Goal: Obtain resource: Download file/media

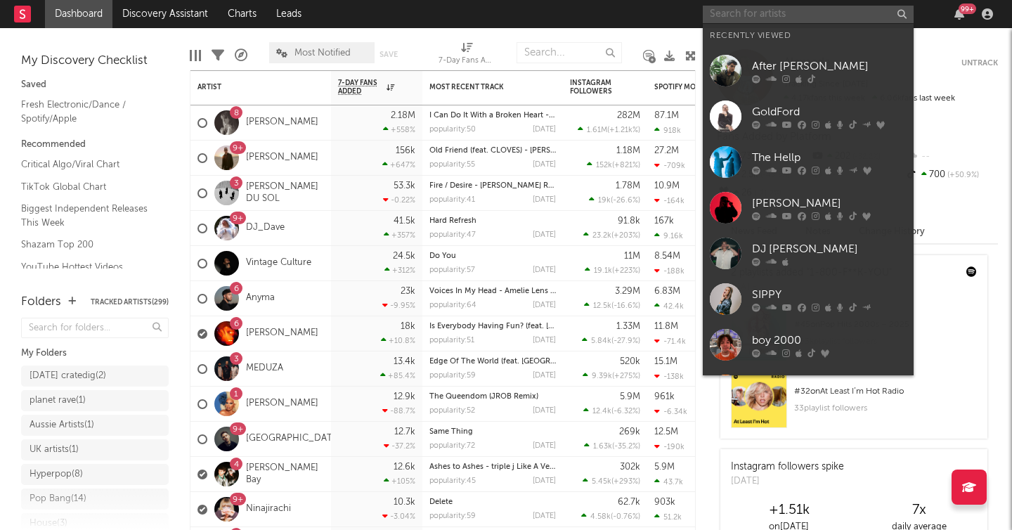
click at [744, 15] on input "text" at bounding box center [808, 15] width 211 height 18
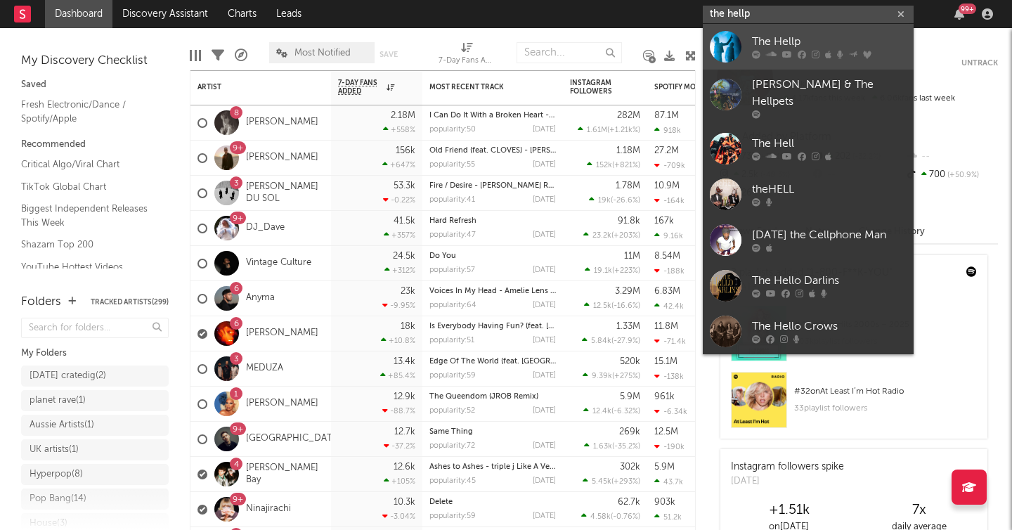
type input "the hellp"
click at [742, 36] on link "The Hellp" at bounding box center [808, 47] width 211 height 46
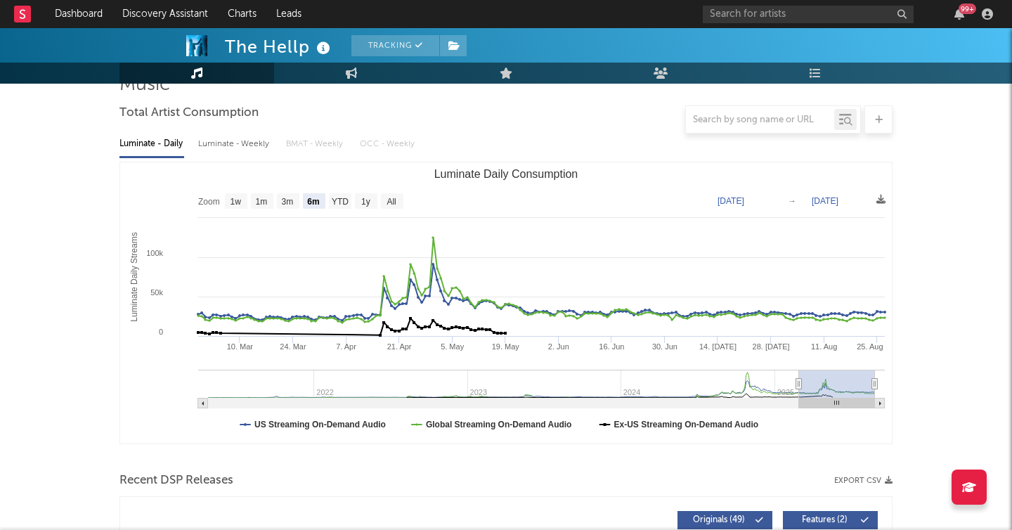
scroll to position [105, 0]
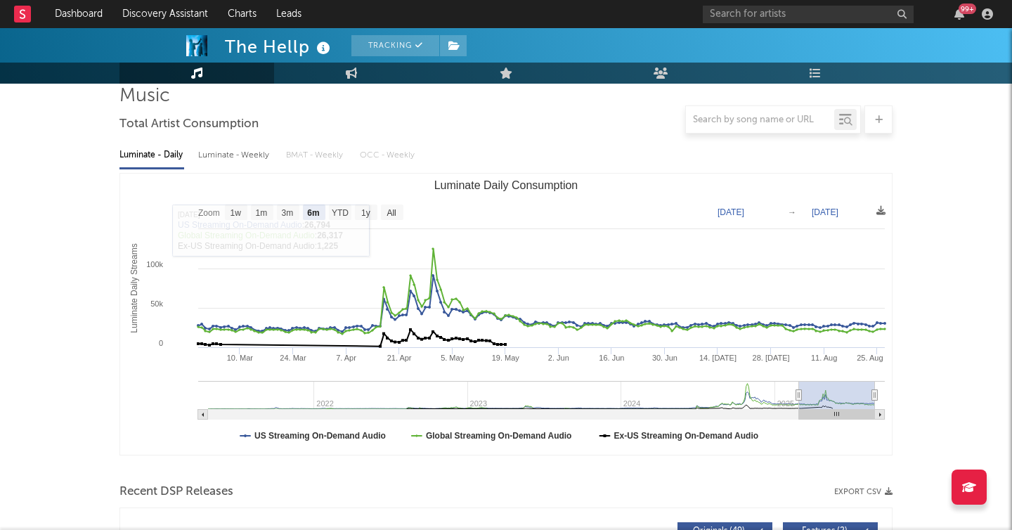
click at [399, 221] on rect "Luminate Daily Consumption" at bounding box center [506, 314] width 772 height 281
click at [396, 203] on icon "Created with Highcharts 10.3.3 Luminate Daily Streams Luminate Daily Consumptio…" at bounding box center [506, 314] width 772 height 281
click at [396, 210] on text "All" at bounding box center [391, 213] width 9 height 10
select select "All"
type input "[DATE]"
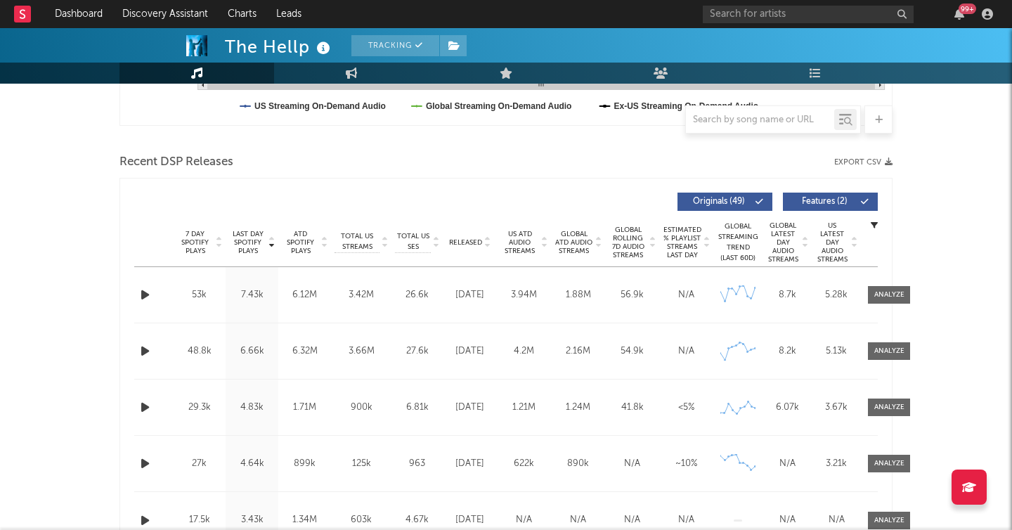
scroll to position [481, 0]
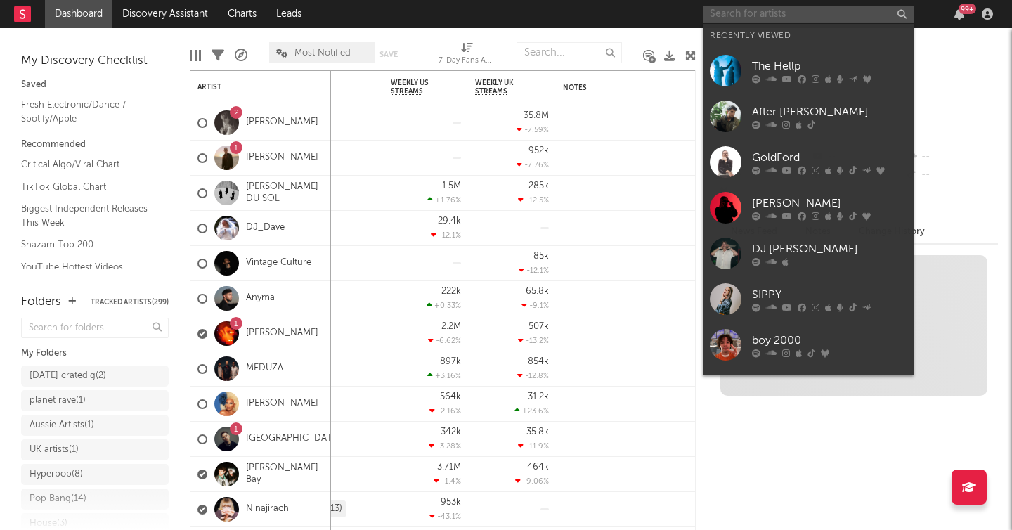
click at [754, 8] on input "text" at bounding box center [808, 15] width 211 height 18
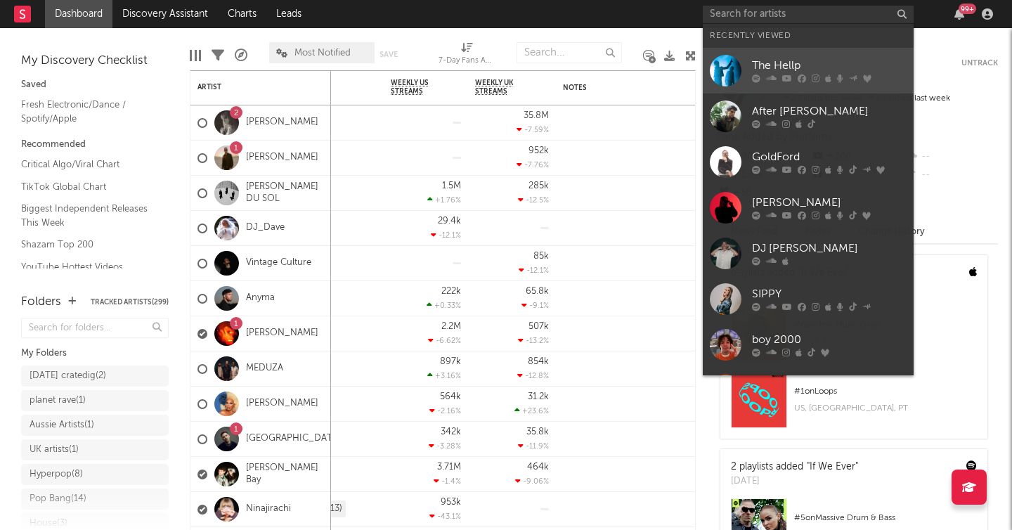
click at [770, 77] on icon at bounding box center [771, 79] width 11 height 8
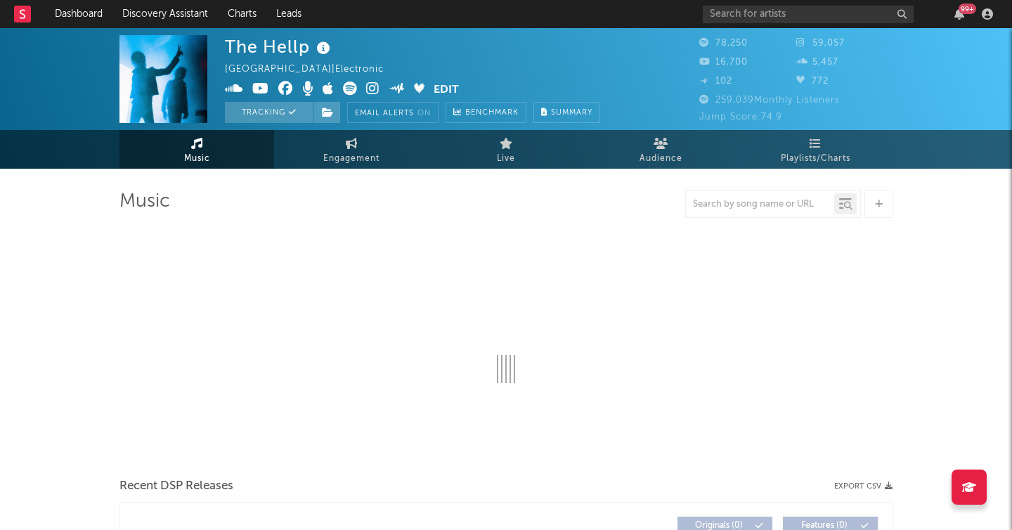
select select "6m"
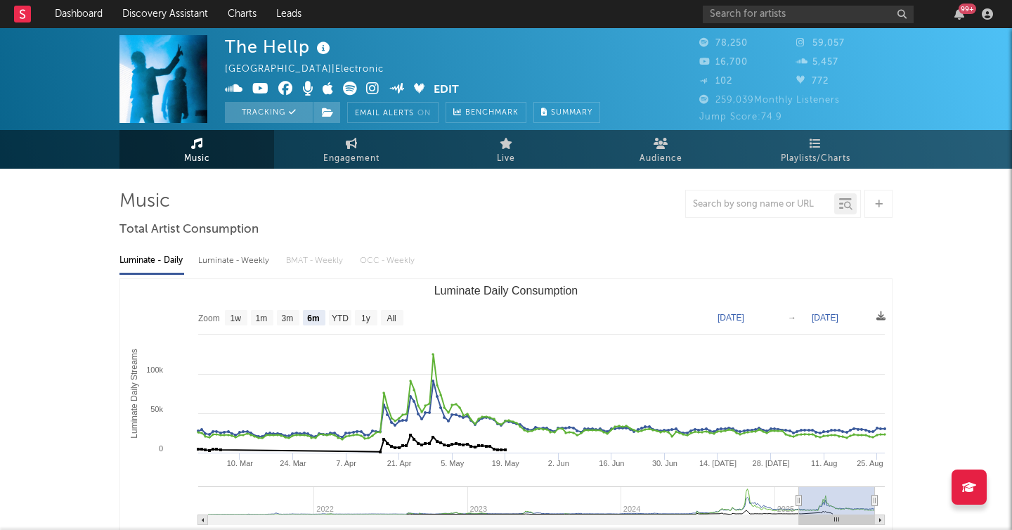
click at [392, 262] on div "Luminate - Daily Luminate - Weekly BMAT - Weekly OCC - Weekly" at bounding box center [505, 261] width 773 height 24
click at [373, 252] on div "Luminate - Daily Luminate - Weekly BMAT - Weekly OCC - Weekly" at bounding box center [505, 261] width 773 height 24
click at [373, 254] on div "Luminate - Daily Luminate - Weekly BMAT - Weekly OCC - Weekly" at bounding box center [505, 261] width 773 height 24
click at [373, 256] on div "Luminate - Daily Luminate - Weekly BMAT - Weekly OCC - Weekly" at bounding box center [505, 261] width 773 height 24
click at [226, 254] on div "Luminate - Weekly" at bounding box center [235, 261] width 74 height 24
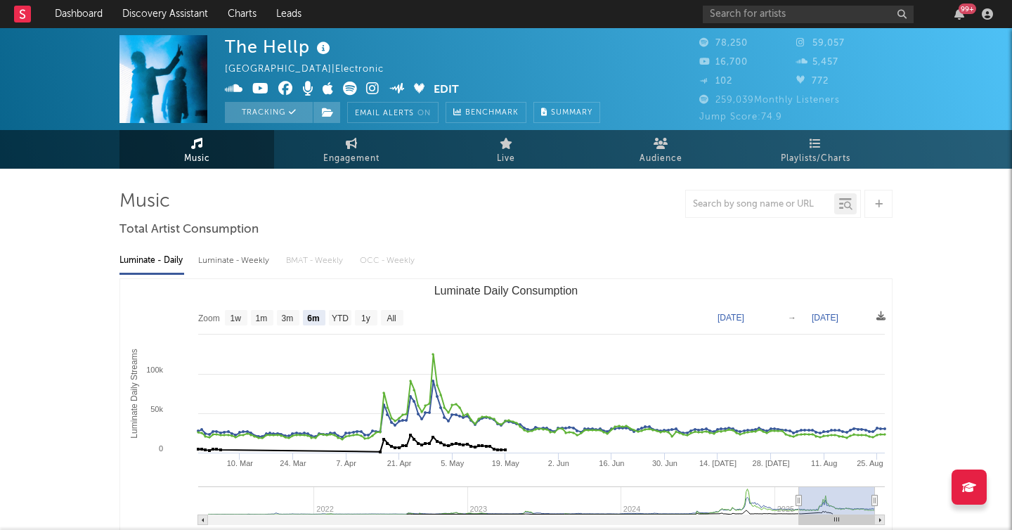
select select "6m"
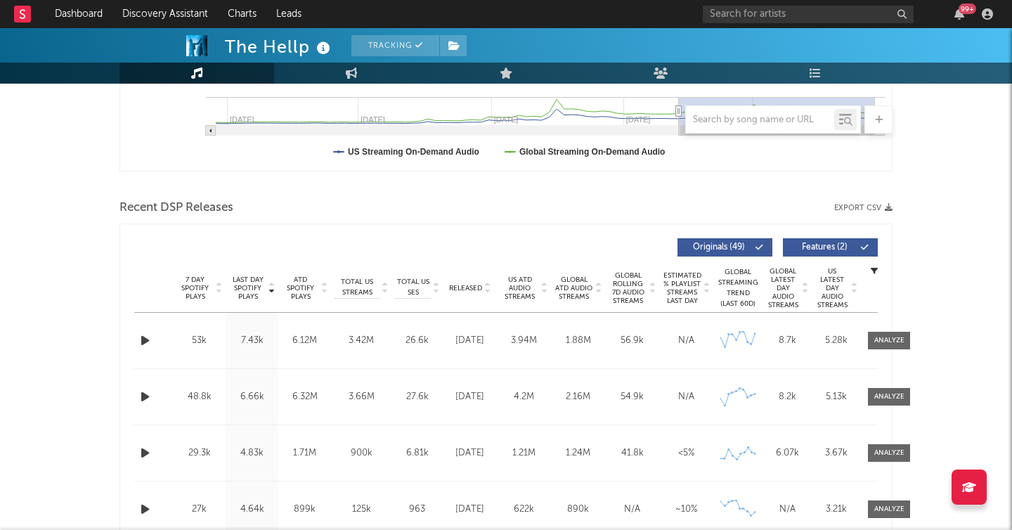
scroll to position [416, 0]
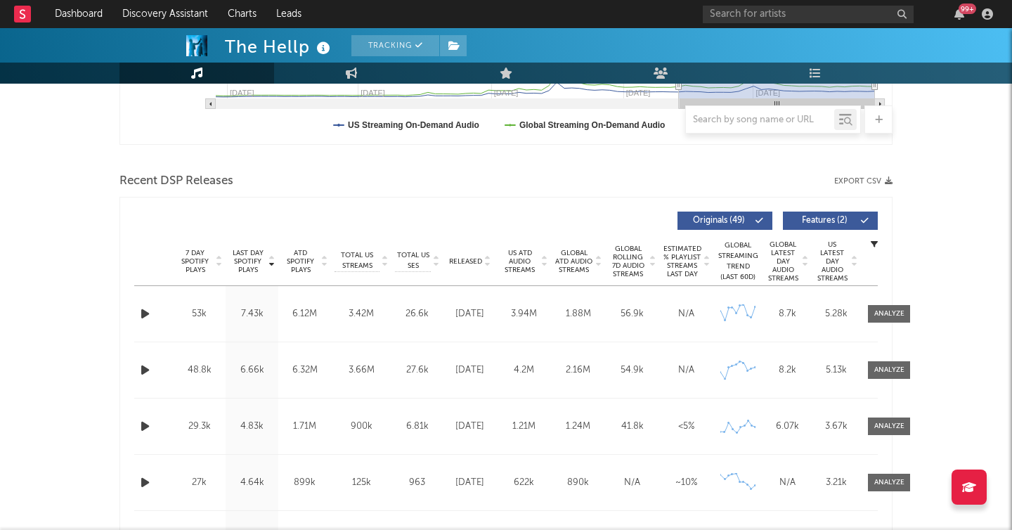
click at [200, 311] on div "53k" at bounding box center [199, 314] width 46 height 14
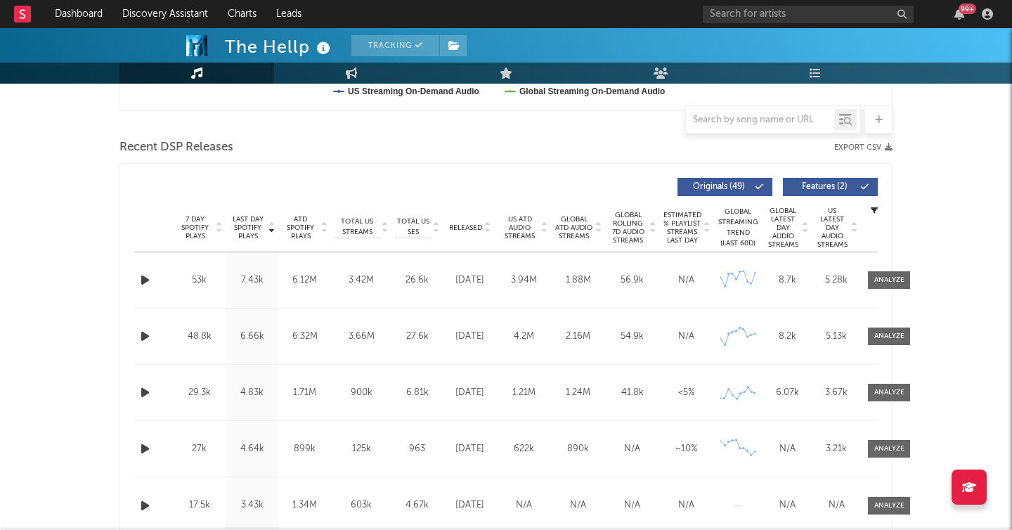
scroll to position [452, 0]
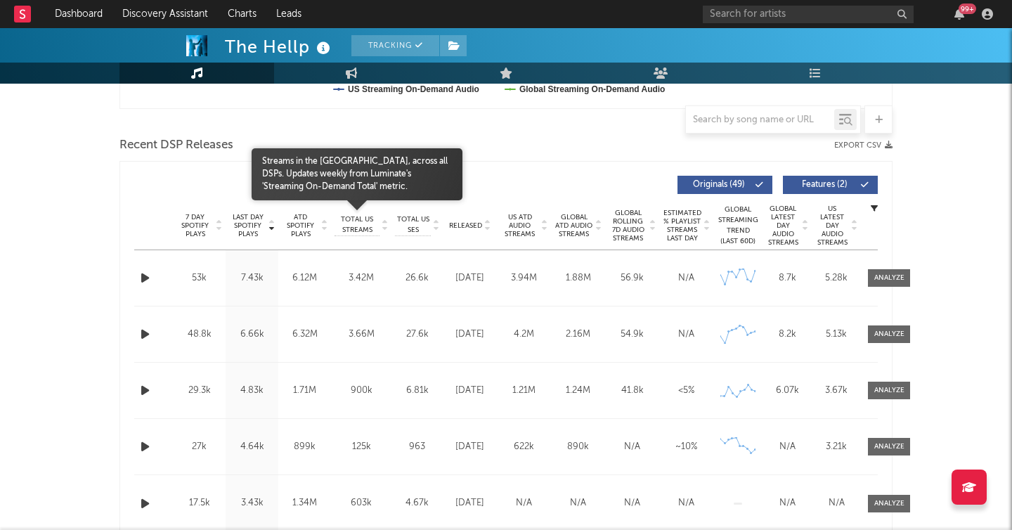
click at [346, 225] on span "Total US Streams" at bounding box center [357, 224] width 45 height 21
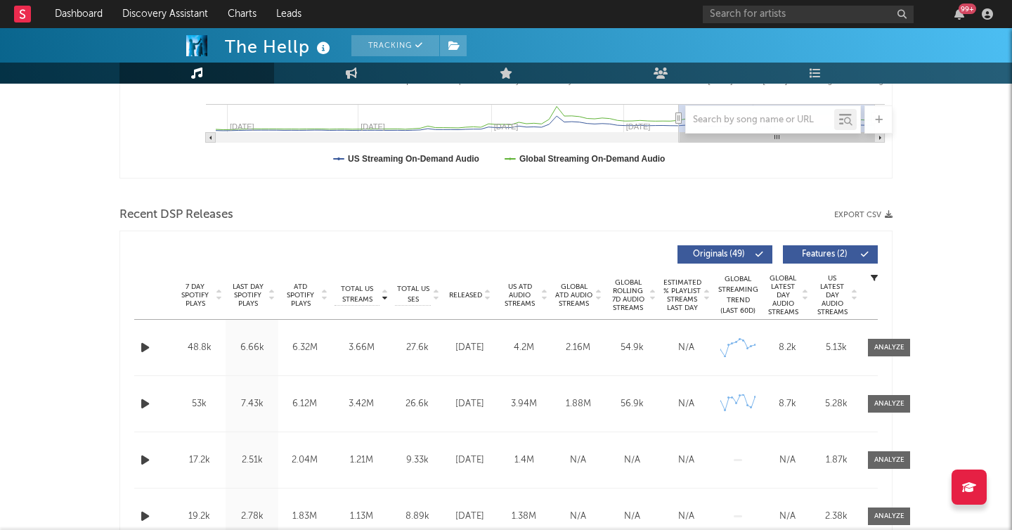
scroll to position [292, 0]
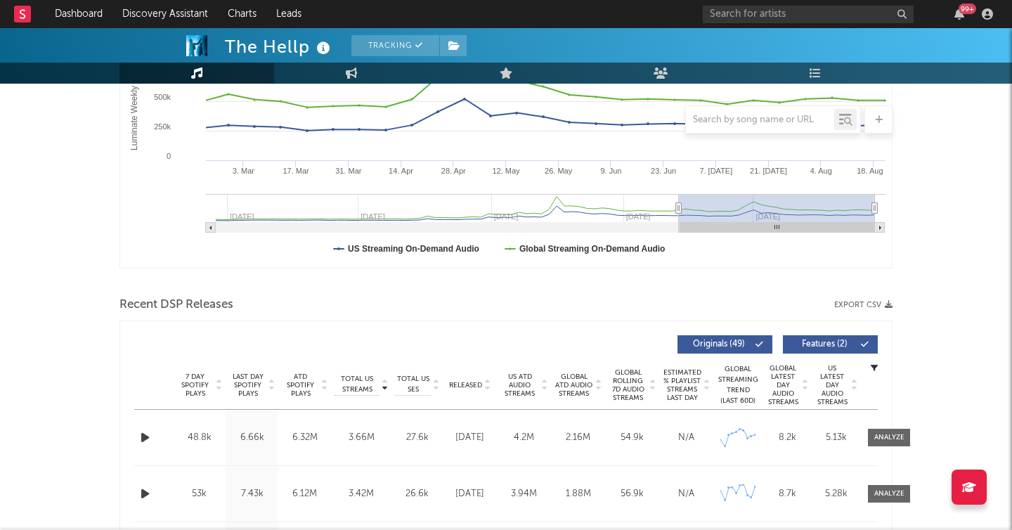
click at [862, 304] on button "Export CSV" at bounding box center [863, 305] width 58 height 8
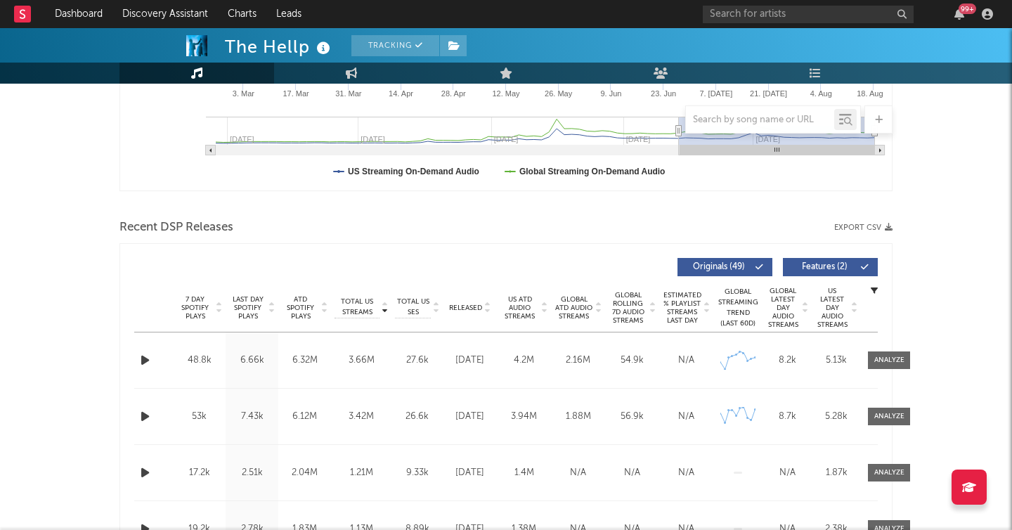
scroll to position [368, 0]
click at [757, 271] on icon at bounding box center [759, 268] width 8 height 8
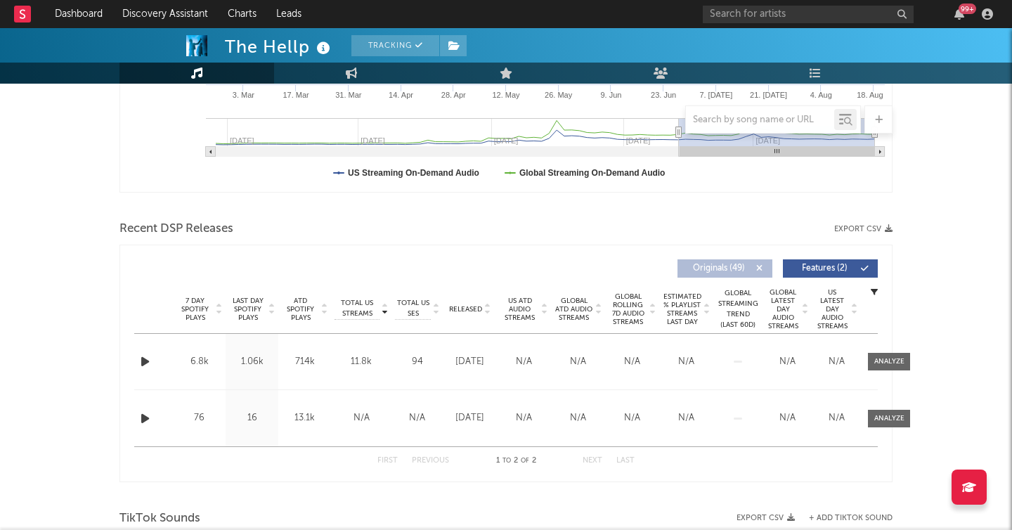
click at [757, 271] on icon at bounding box center [759, 268] width 8 height 8
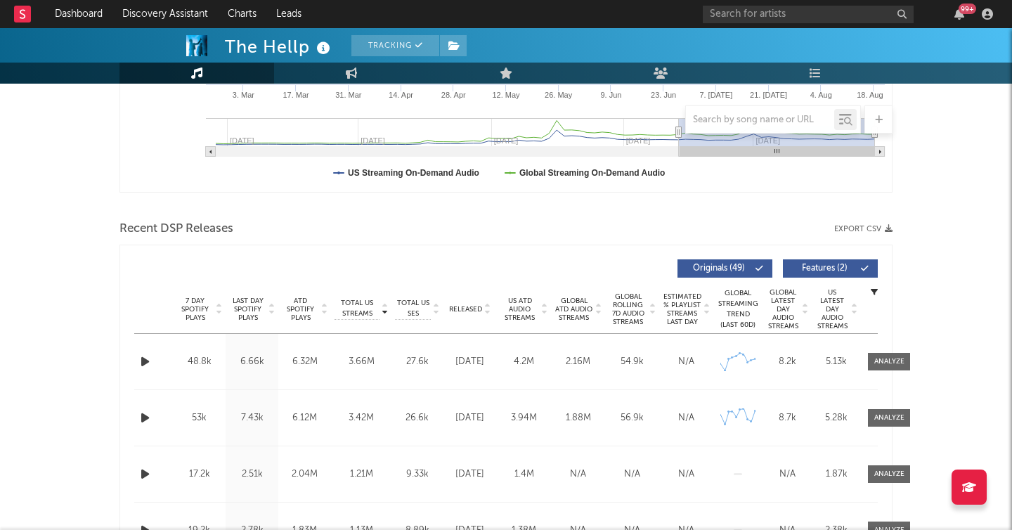
click at [822, 259] on button "Features ( 2 )" at bounding box center [830, 268] width 95 height 18
click at [822, 260] on button "Features ( 2 )" at bounding box center [830, 268] width 95 height 18
click at [874, 292] on icon "button" at bounding box center [874, 291] width 7 height 7
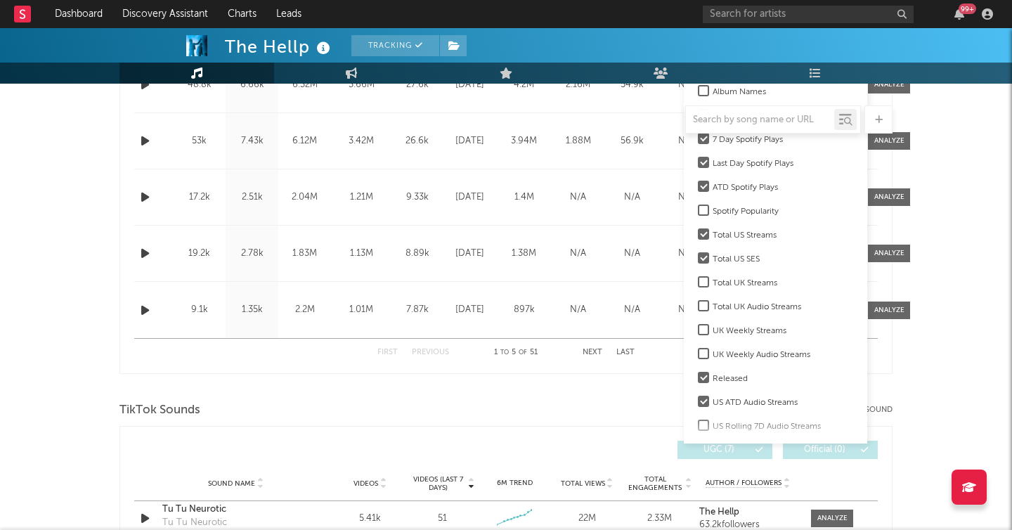
scroll to position [1, 0]
click at [707, 278] on label "Total UK Streams" at bounding box center [775, 281] width 155 height 17
click at [698, 278] on input "Total UK Streams" at bounding box center [698, 281] width 0 height 17
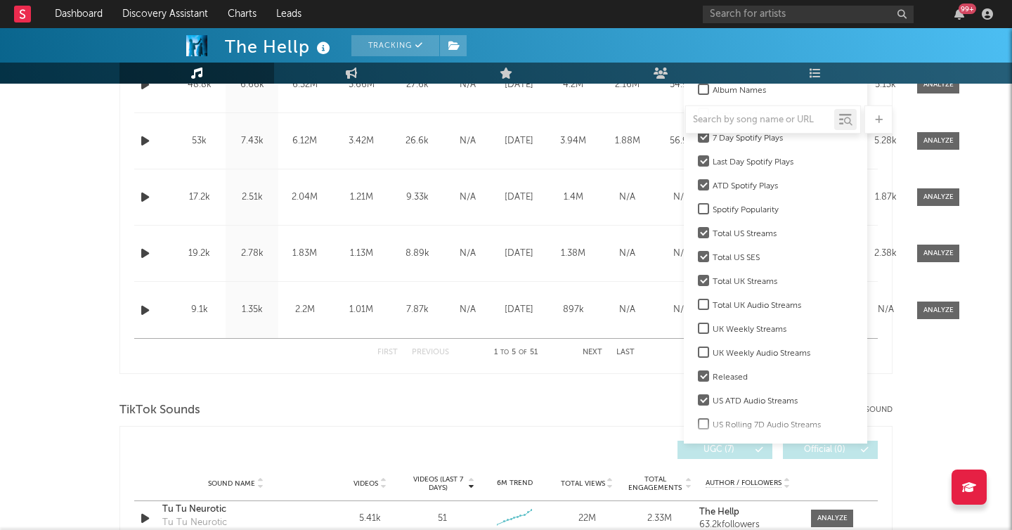
click at [662, 299] on div "Name 4up7up Copyright 2021 Terrible Records Label Terrible Records Album Names …" at bounding box center [506, 310] width 744 height 56
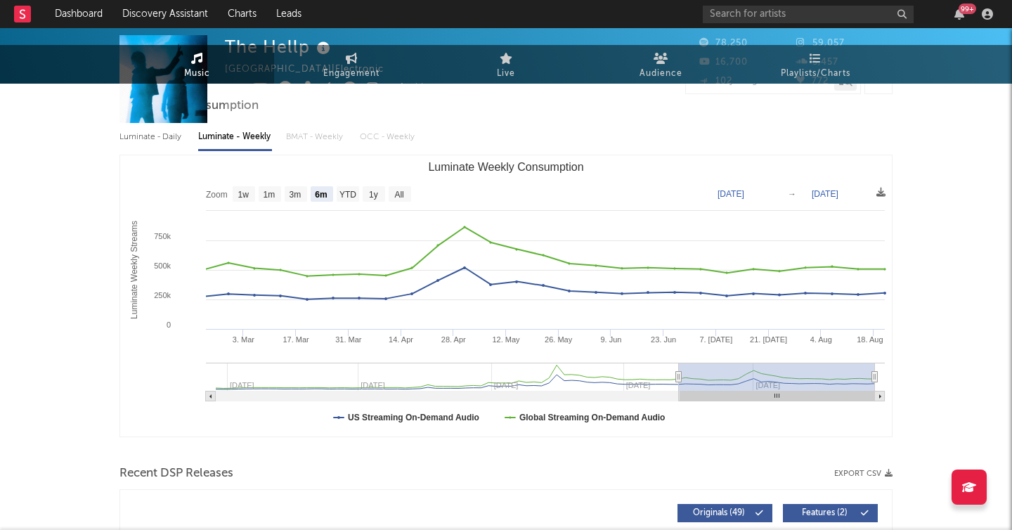
scroll to position [0, 0]
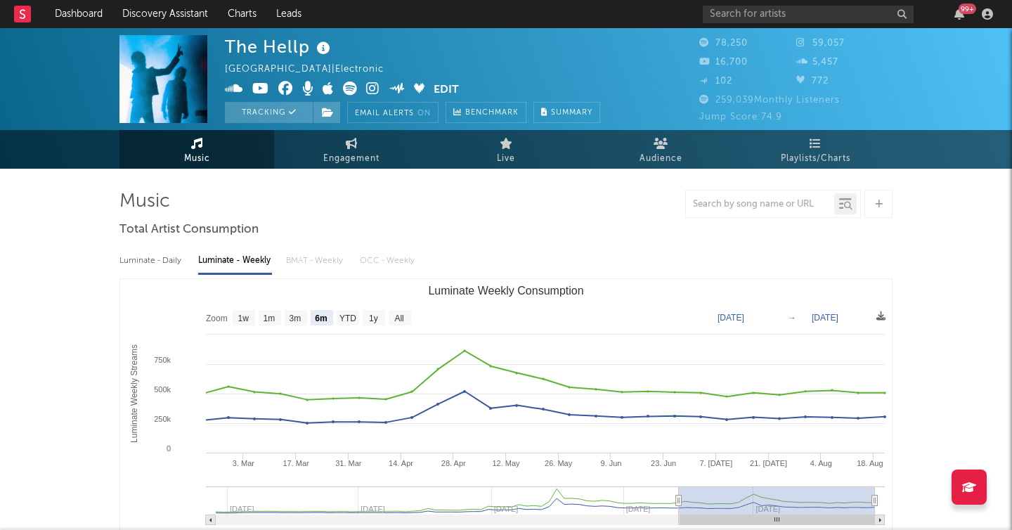
click at [154, 257] on div "Luminate - Daily" at bounding box center [151, 261] width 65 height 24
select select "6m"
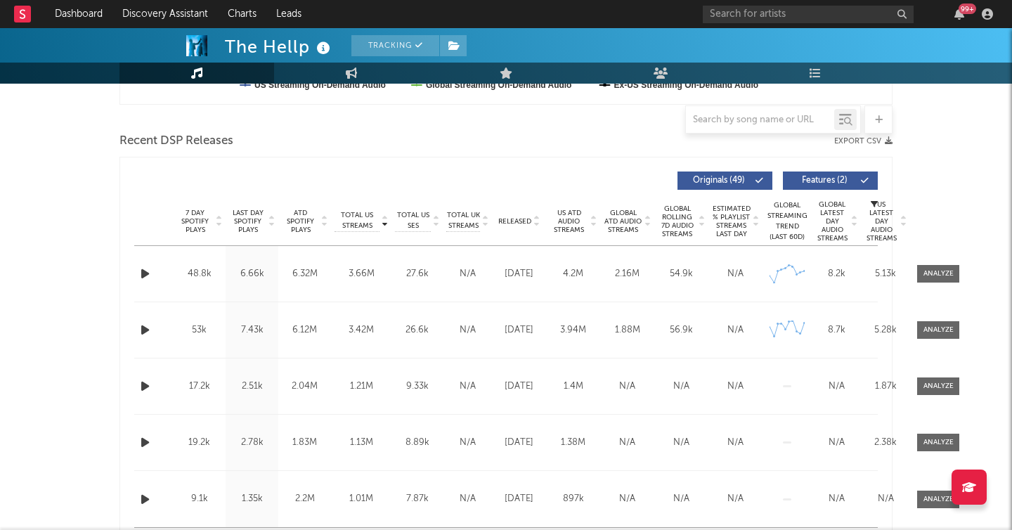
scroll to position [459, 0]
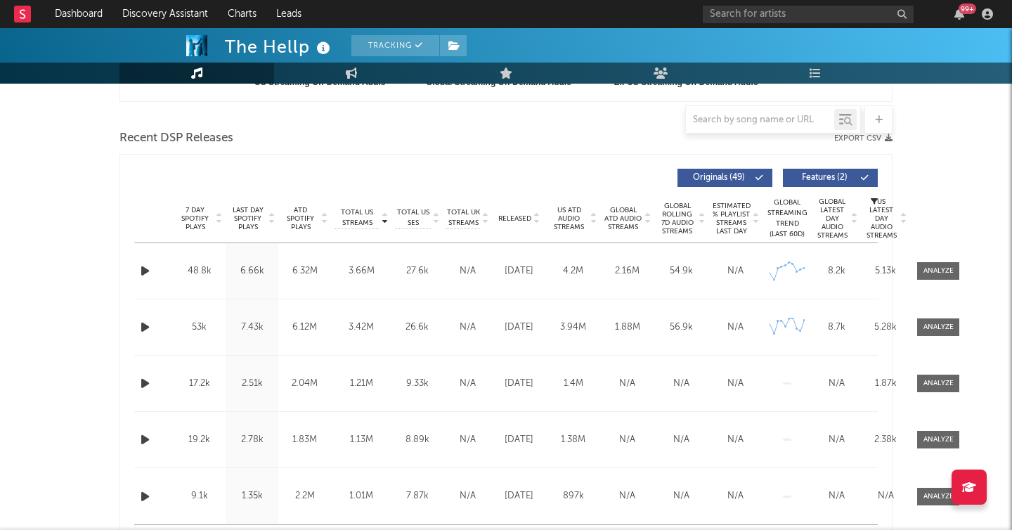
click at [872, 198] on icon "button" at bounding box center [874, 201] width 7 height 7
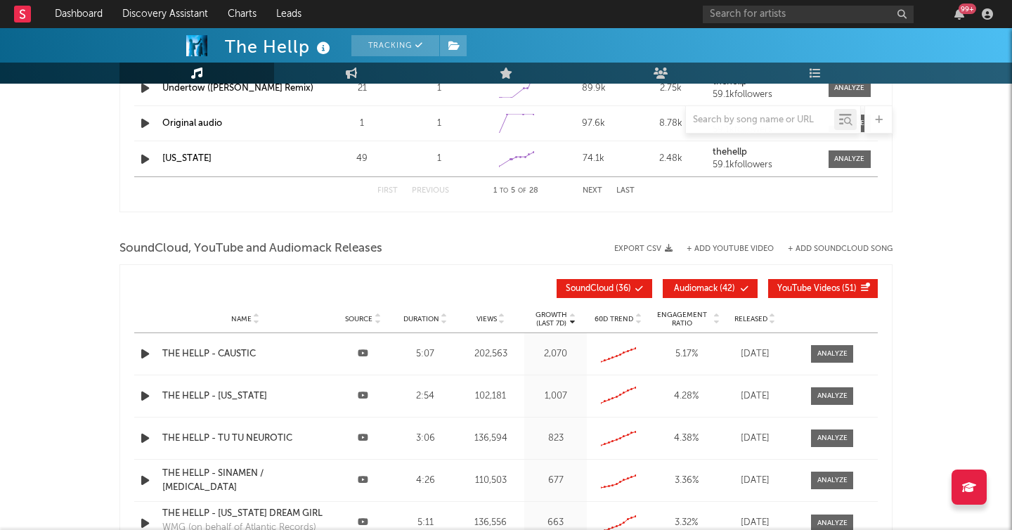
scroll to position [1622, 0]
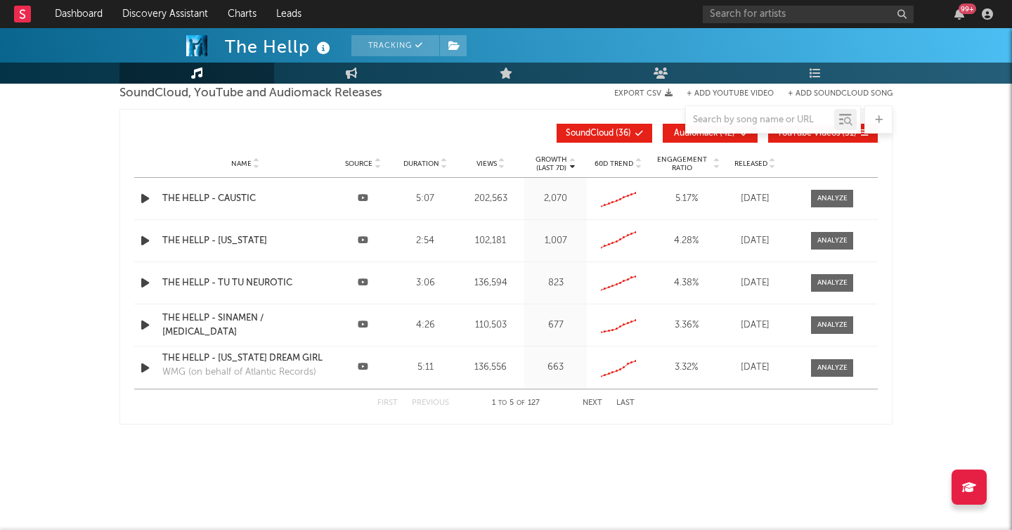
click at [591, 402] on button "Next" at bounding box center [593, 403] width 20 height 8
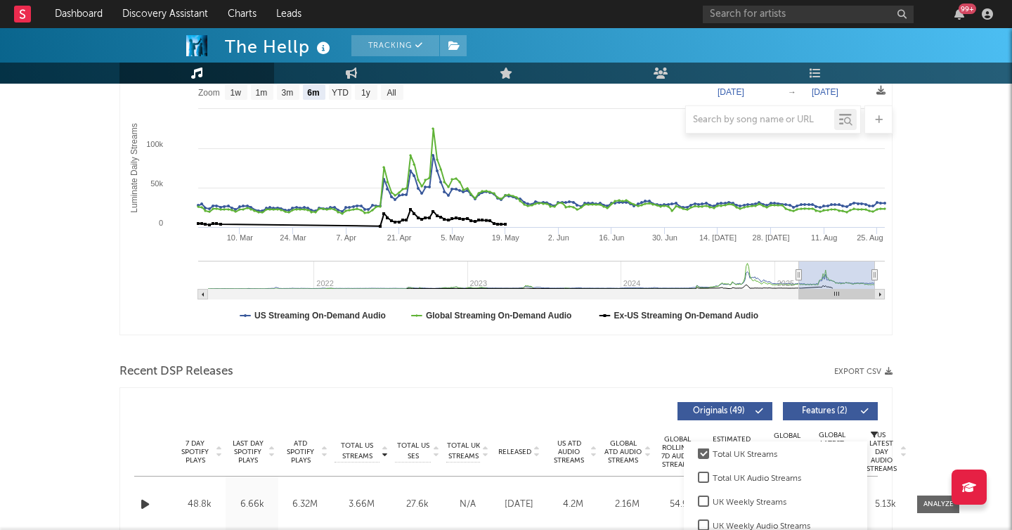
scroll to position [0, 0]
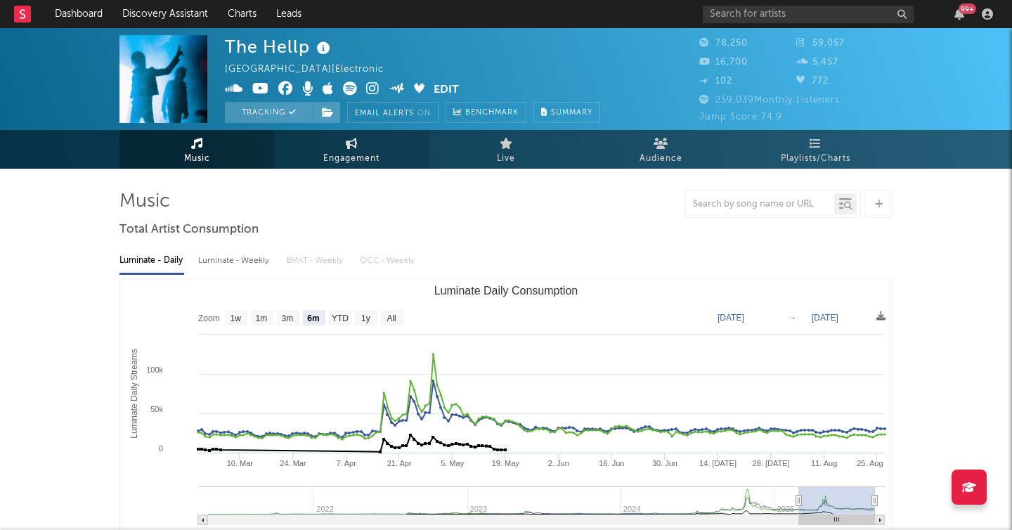
click at [354, 147] on icon at bounding box center [352, 143] width 12 height 11
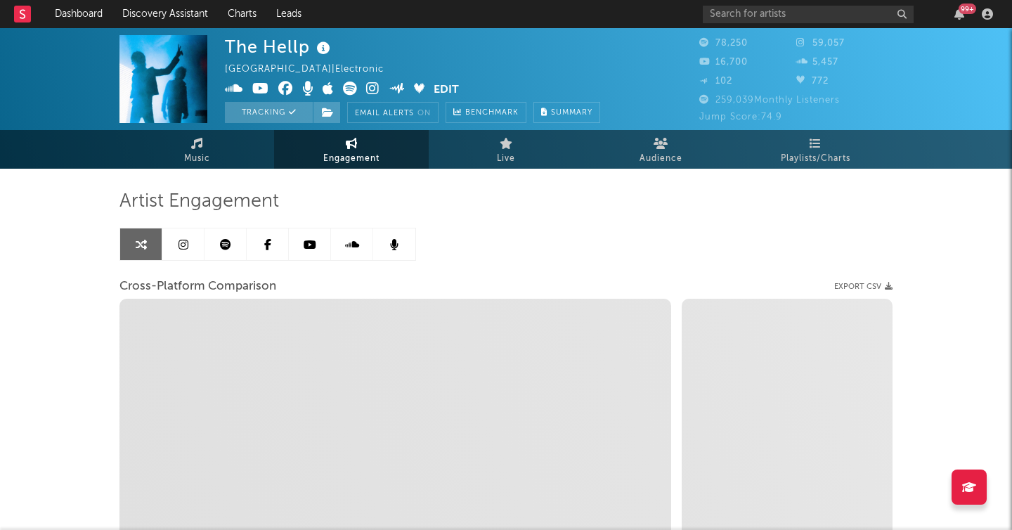
select select "1w"
select select "1m"
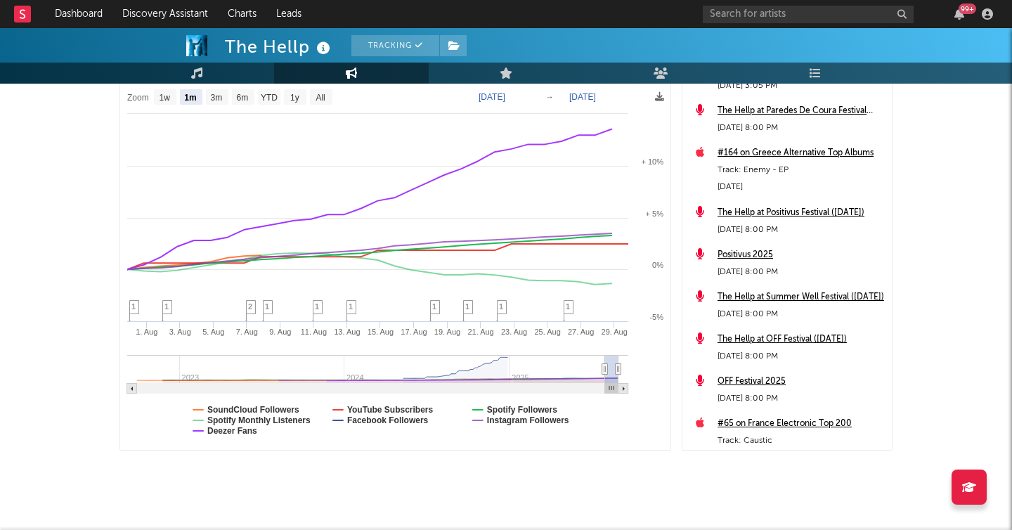
scroll to position [218, 0]
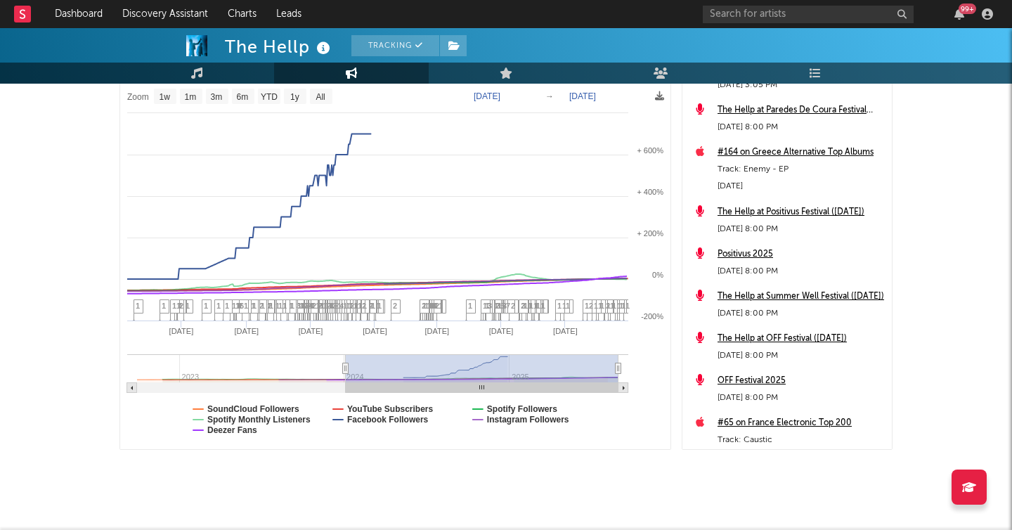
drag, startPoint x: 602, startPoint y: 368, endPoint x: 346, endPoint y: 356, distance: 256.8
click at [346, 356] on g at bounding box center [377, 373] width 501 height 39
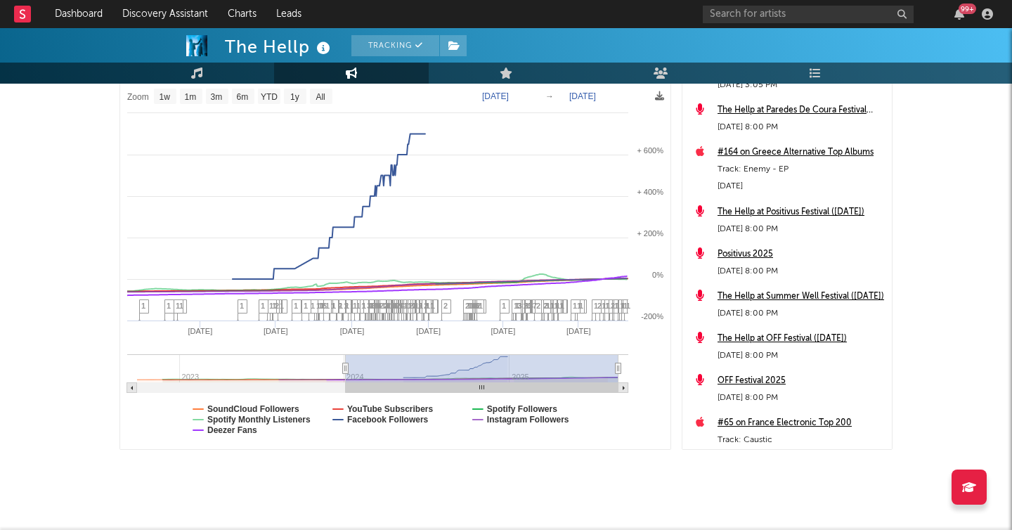
type input "[DATE]"
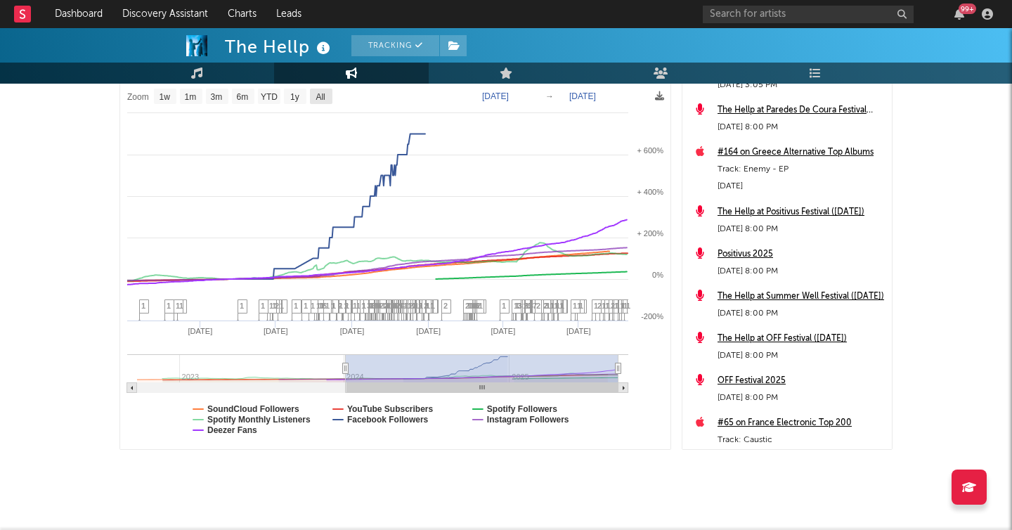
select select "1w"
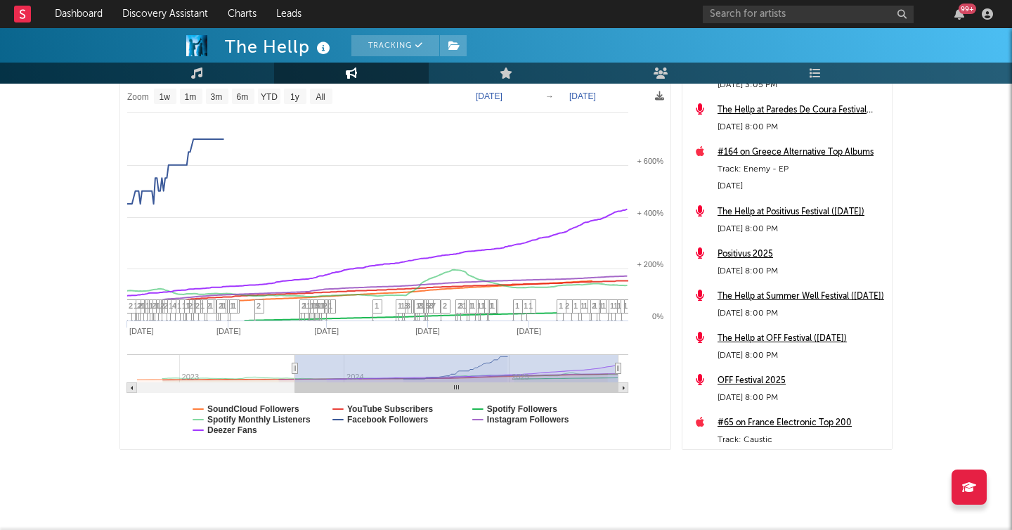
type input "[DATE]"
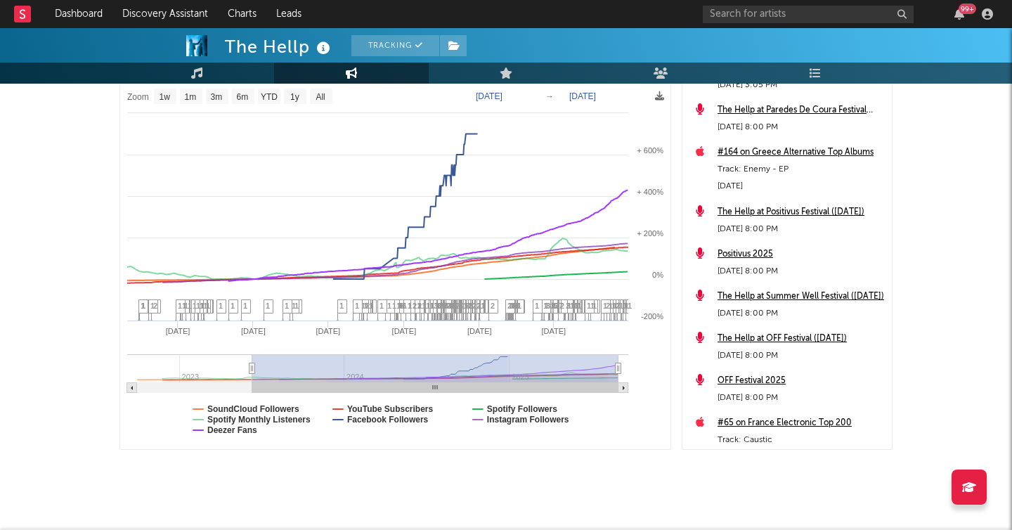
select select "1w"
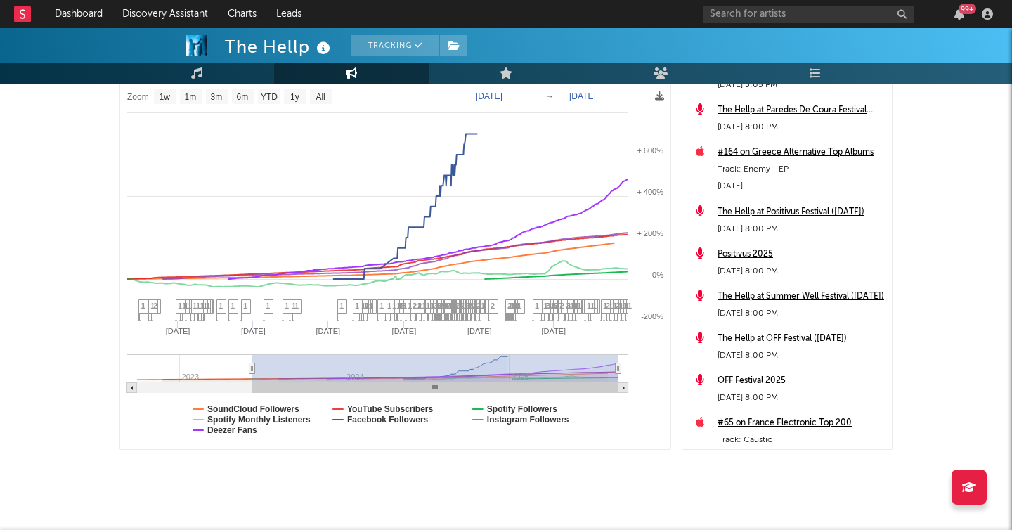
drag, startPoint x: 344, startPoint y: 370, endPoint x: 106, endPoint y: 366, distance: 238.3
type input "[DATE]"
select select "All"
type input "[DATE]"
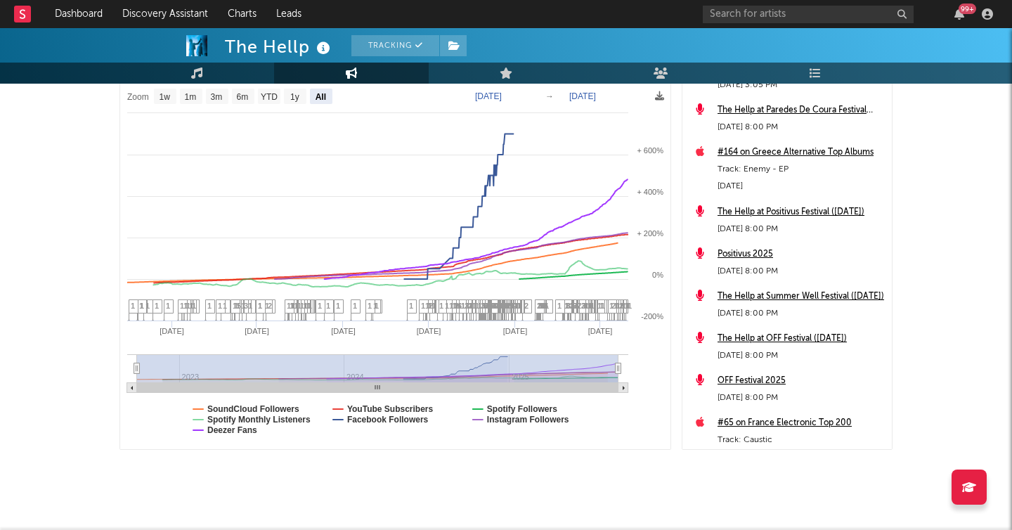
select select "All"
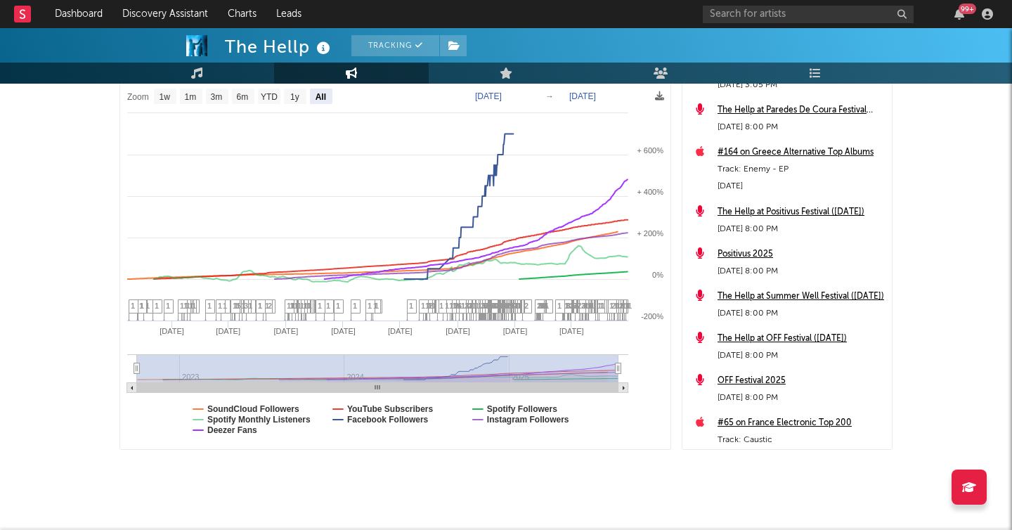
drag, startPoint x: 151, startPoint y: 358, endPoint x: 51, endPoint y: 350, distance: 100.9
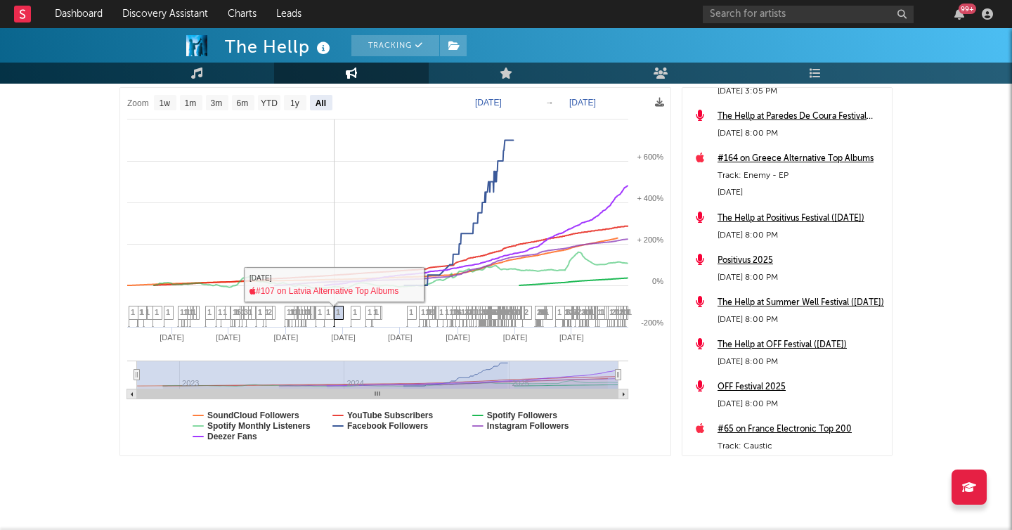
scroll to position [210, 0]
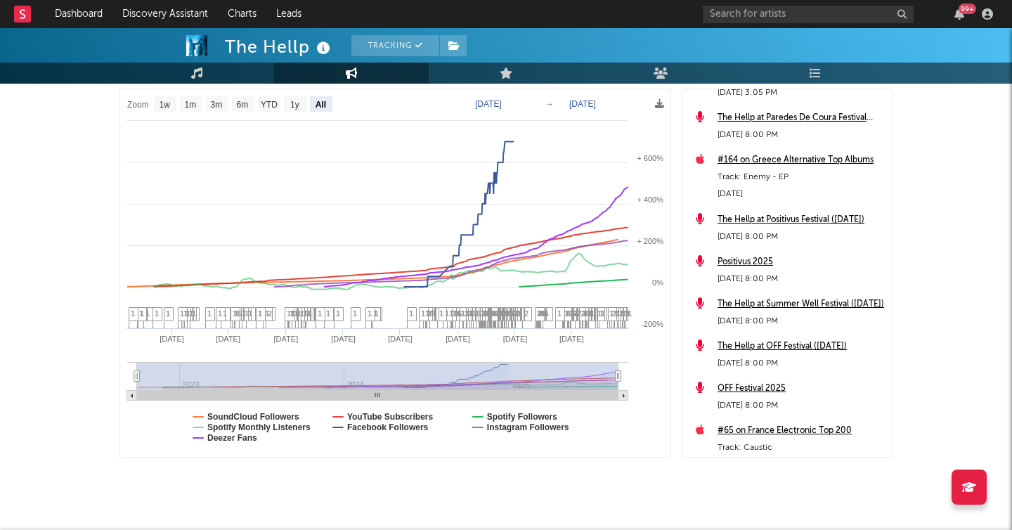
click at [337, 429] on rect at bounding box center [395, 273] width 550 height 368
click at [337, 426] on rect at bounding box center [395, 273] width 550 height 368
click at [374, 426] on text "Facebook Followers" at bounding box center [388, 427] width 82 height 10
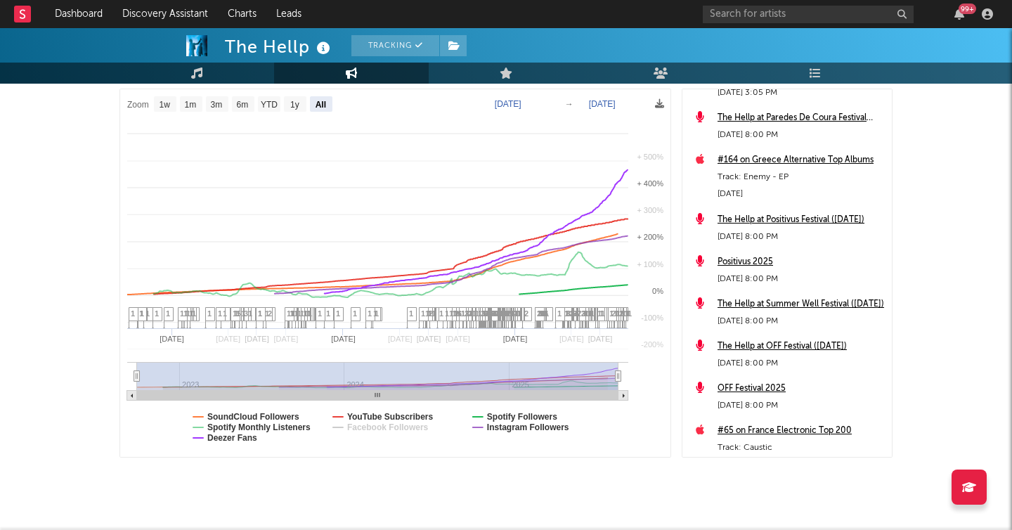
select select "All"
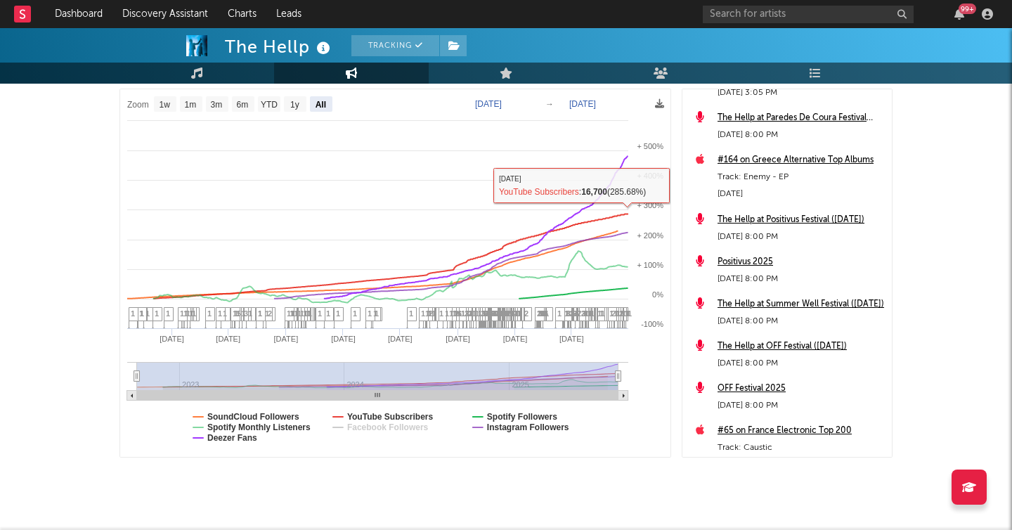
scroll to position [0, 0]
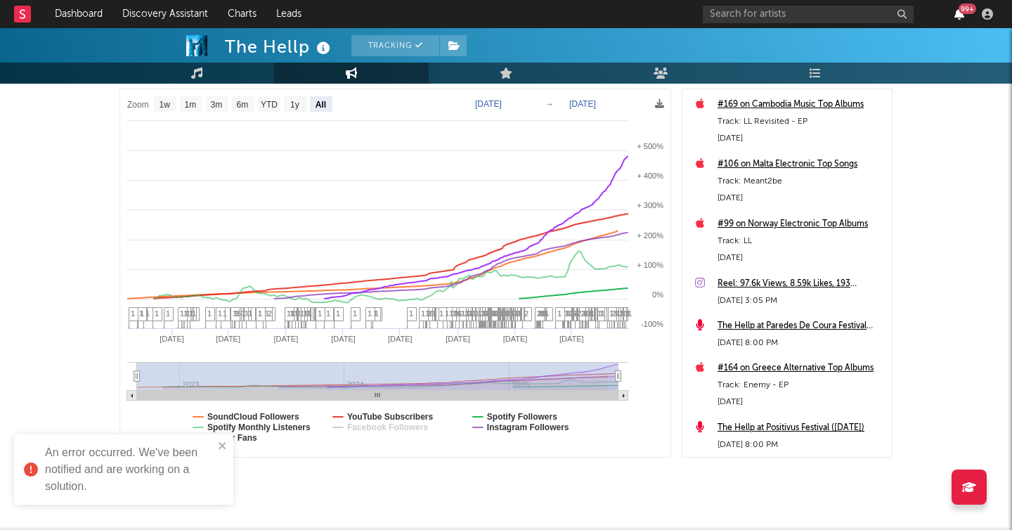
click at [961, 16] on icon "button" at bounding box center [960, 13] width 10 height 11
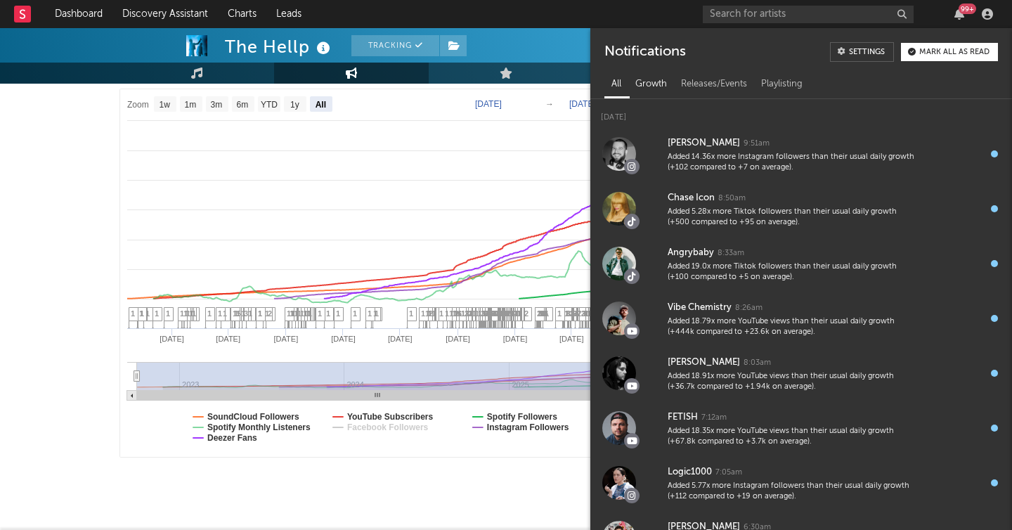
click at [646, 83] on div "Growth" at bounding box center [651, 84] width 46 height 24
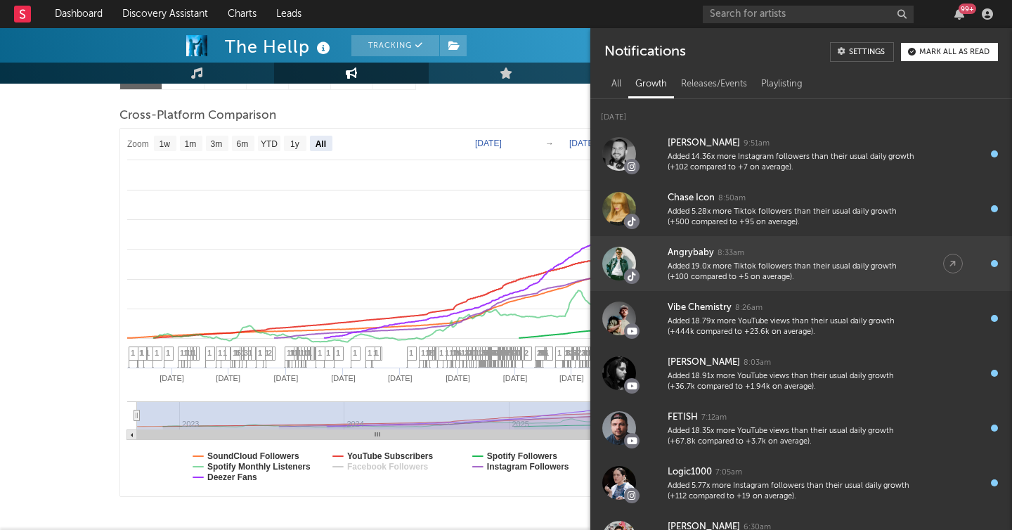
scroll to position [236, 0]
